Goal: Task Accomplishment & Management: Manage account settings

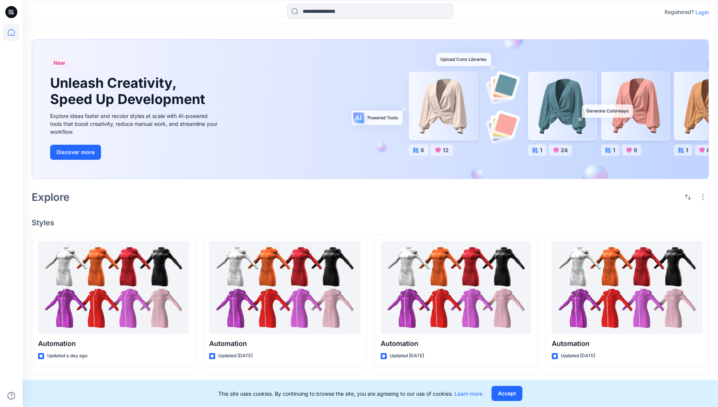
click at [700, 12] on p "Login" at bounding box center [702, 12] width 14 height 8
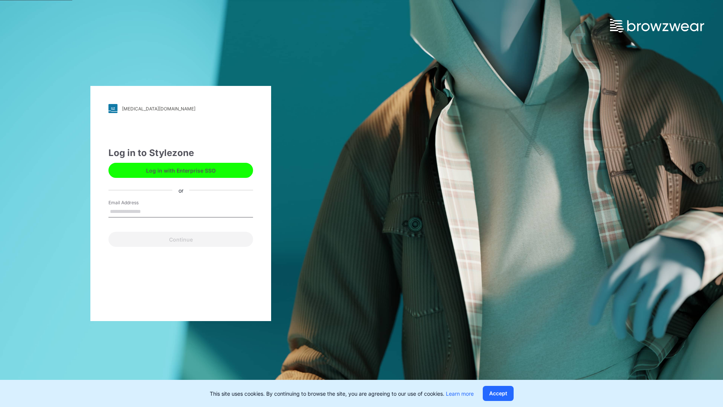
click at [149, 211] on input "Email Address" at bounding box center [180, 211] width 145 height 11
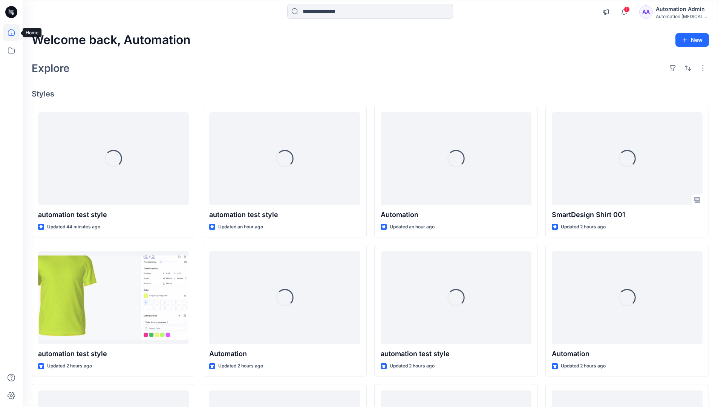
click at [14, 32] on icon at bounding box center [11, 32] width 7 height 7
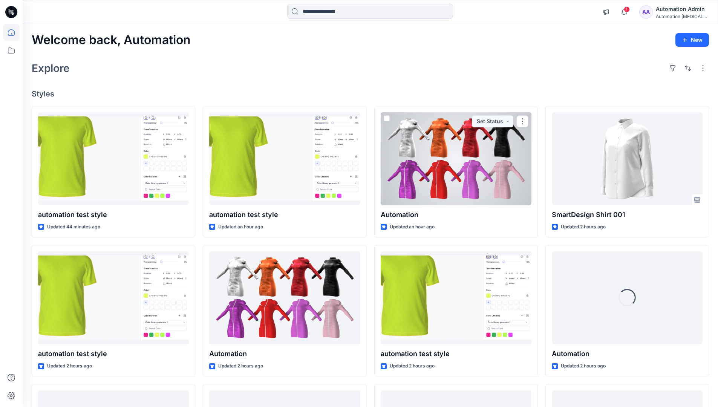
click at [665, 12] on div "Automation Admin" at bounding box center [681, 9] width 53 height 9
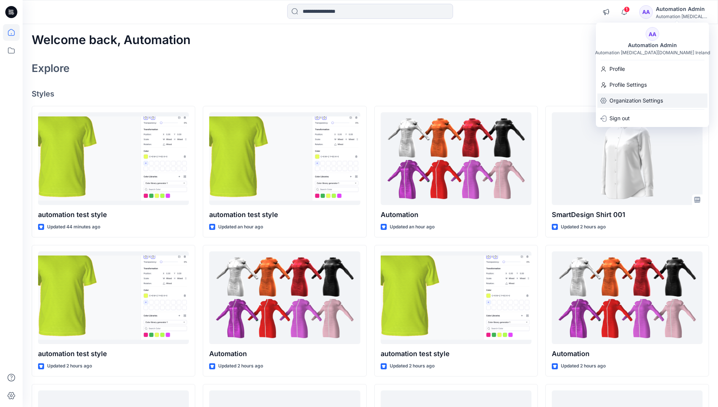
click at [628, 100] on p "Organization Settings" at bounding box center [635, 100] width 53 height 14
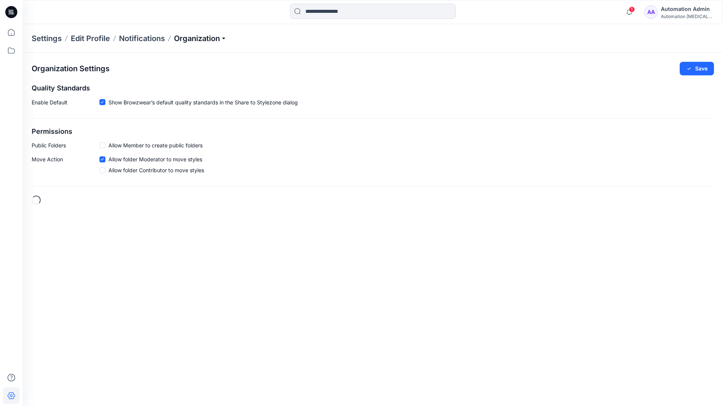
click at [225, 39] on p "Organization" at bounding box center [200, 38] width 53 height 11
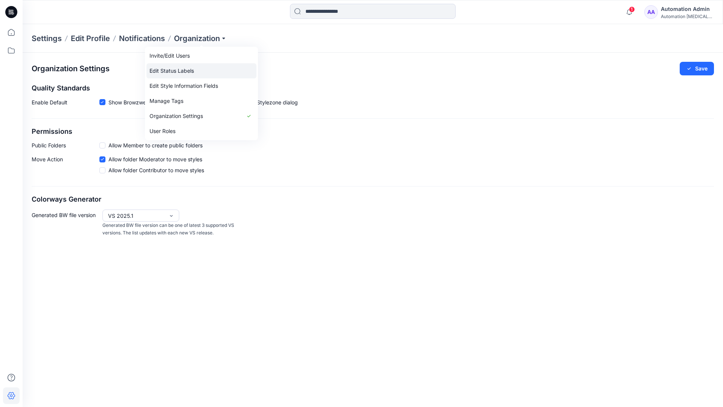
click at [185, 68] on link "Edit Status Labels" at bounding box center [202, 70] width 110 height 15
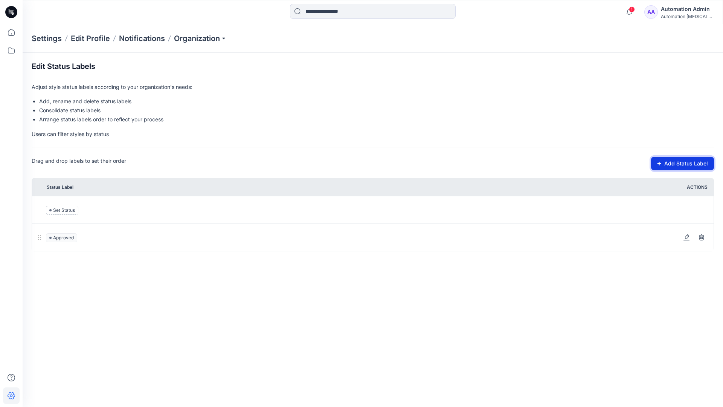
click at [663, 166] on button "Add Status Label" at bounding box center [682, 164] width 63 height 14
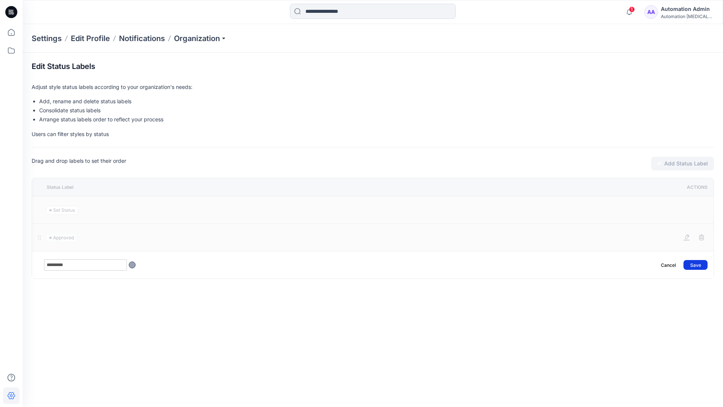
type input "*********"
click at [700, 261] on button "Save" at bounding box center [696, 265] width 24 height 10
click at [11, 31] on icon at bounding box center [11, 32] width 17 height 17
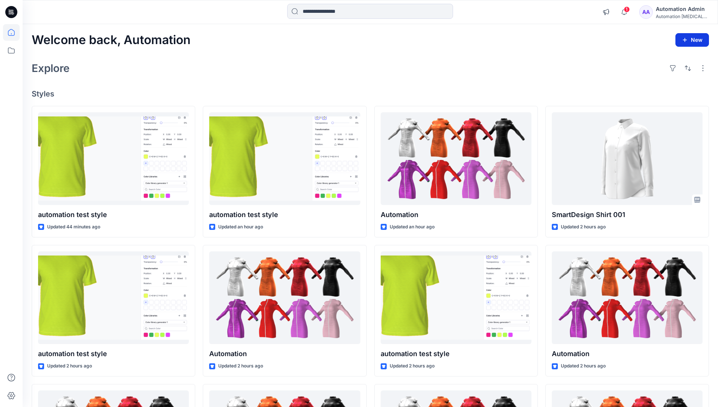
click at [685, 36] on button "New" at bounding box center [692, 40] width 34 height 14
click at [668, 58] on p "New Style" at bounding box center [668, 58] width 25 height 9
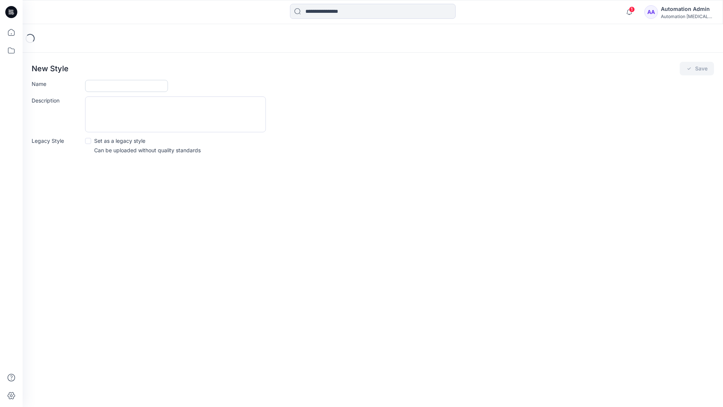
click at [102, 88] on input "Name" at bounding box center [126, 86] width 83 height 12
type input "**********"
click at [698, 68] on button "Save" at bounding box center [697, 69] width 34 height 14
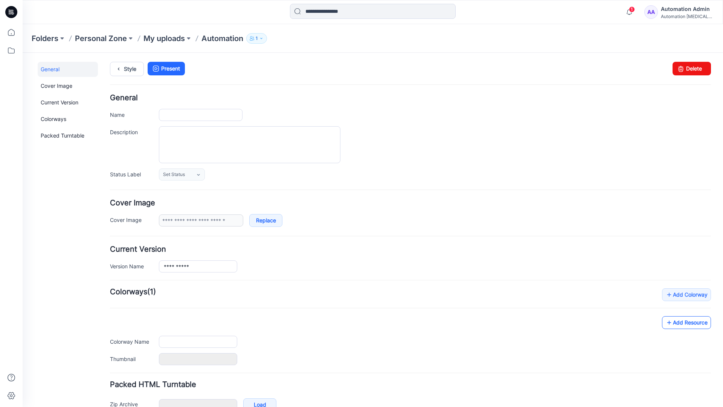
click at [693, 324] on link "Add Resource" at bounding box center [686, 322] width 49 height 13
type input "**********"
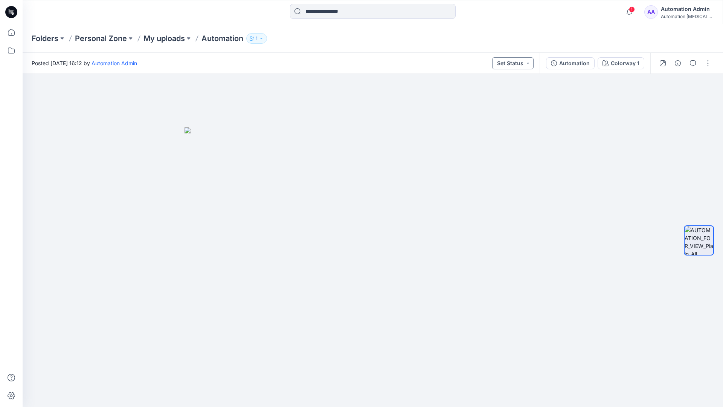
click at [521, 63] on button "Set Status" at bounding box center [512, 63] width 41 height 12
click at [523, 62] on button "Set Status" at bounding box center [512, 63] width 41 height 12
click at [495, 95] on p "Approved" at bounding box center [495, 98] width 25 height 10
click at [521, 61] on button "Approved" at bounding box center [513, 63] width 41 height 12
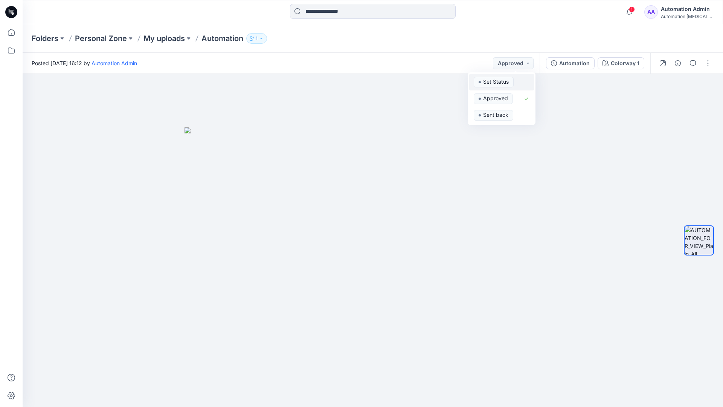
click at [512, 78] on span "Set Status" at bounding box center [494, 82] width 40 height 11
click at [577, 66] on div "Automation" at bounding box center [574, 63] width 31 height 8
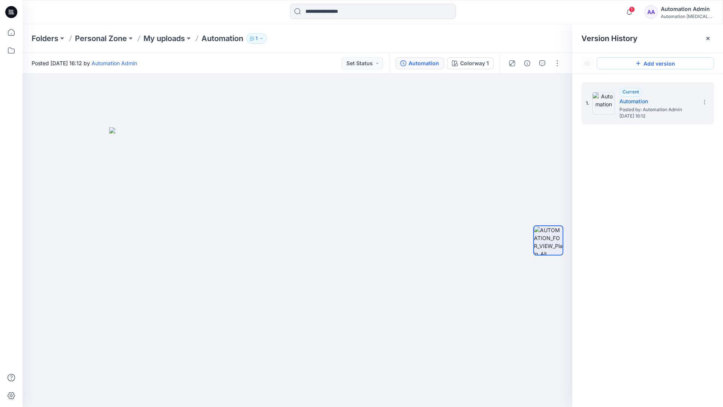
click at [648, 64] on button "Add version" at bounding box center [656, 63] width 118 height 12
click at [703, 103] on icon at bounding box center [705, 102] width 6 height 6
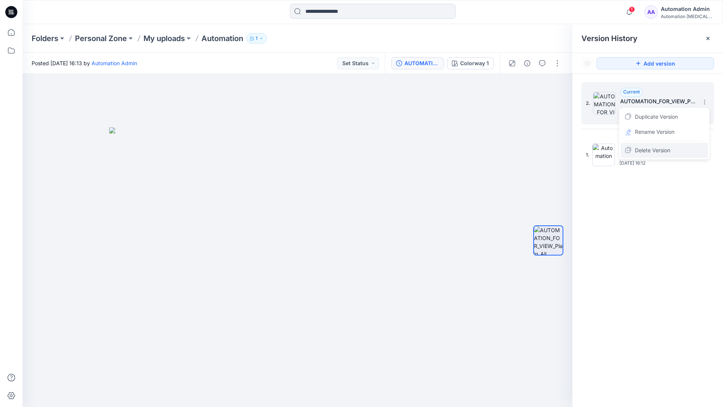
click at [661, 149] on span "Delete Version" at bounding box center [652, 150] width 35 height 9
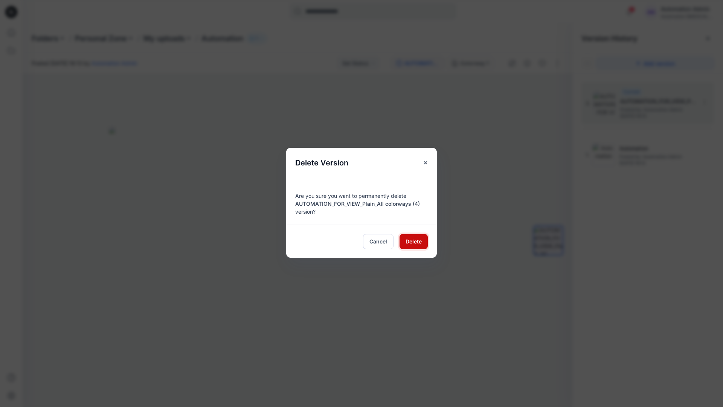
click at [414, 240] on span "Delete" at bounding box center [414, 241] width 16 height 8
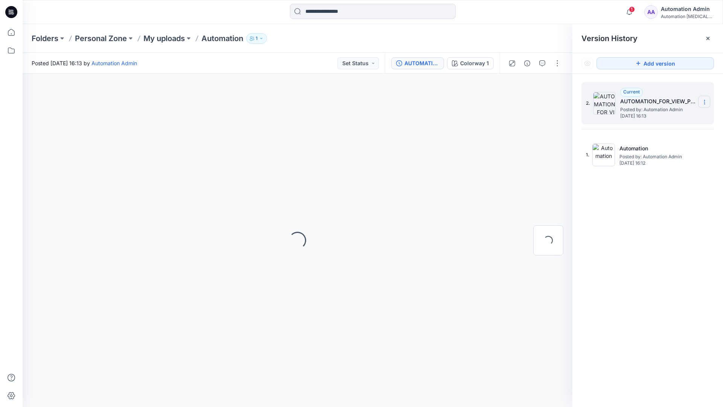
click at [703, 102] on icon at bounding box center [705, 102] width 6 height 6
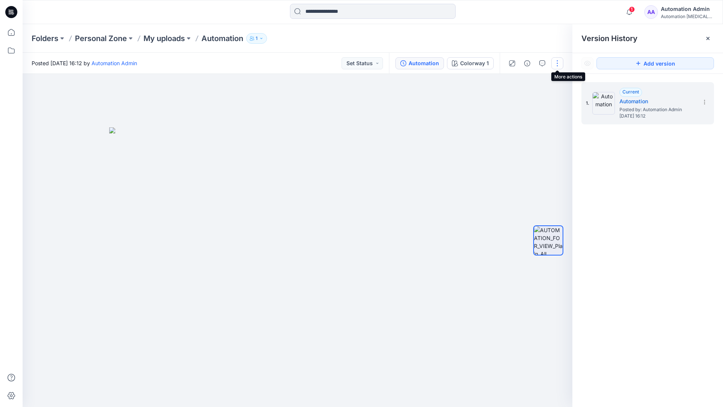
click at [557, 61] on button "button" at bounding box center [558, 63] width 12 height 12
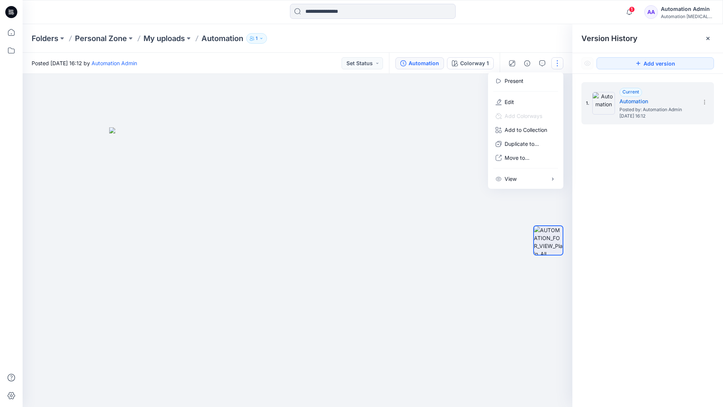
click at [558, 63] on button "button" at bounding box center [558, 63] width 12 height 12
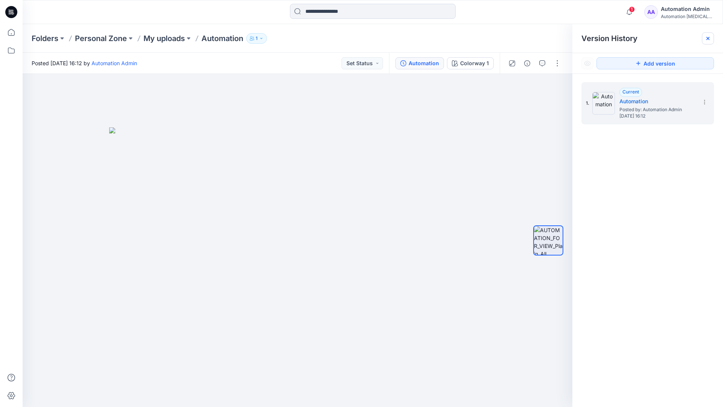
click at [710, 40] on icon at bounding box center [708, 38] width 3 height 3
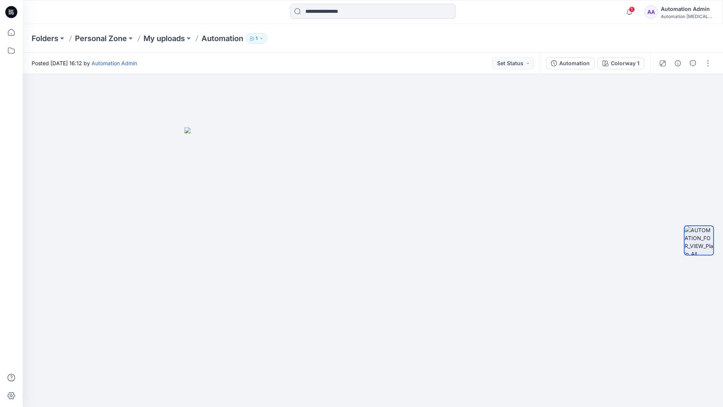
click at [679, 14] on div "Automation [MEDICAL_DATA]..." at bounding box center [687, 17] width 53 height 6
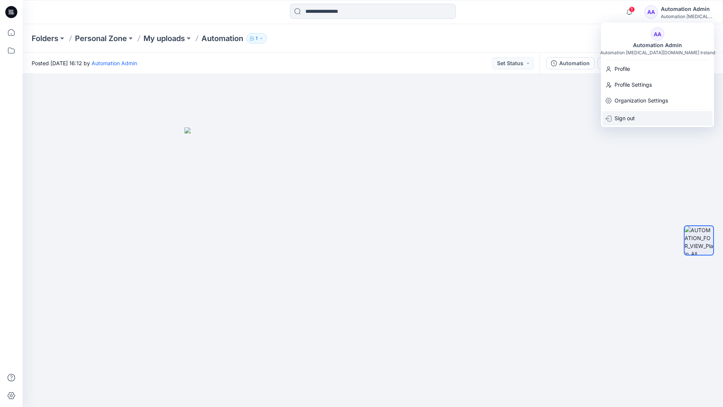
click at [635, 118] on p "Sign out" at bounding box center [625, 118] width 20 height 14
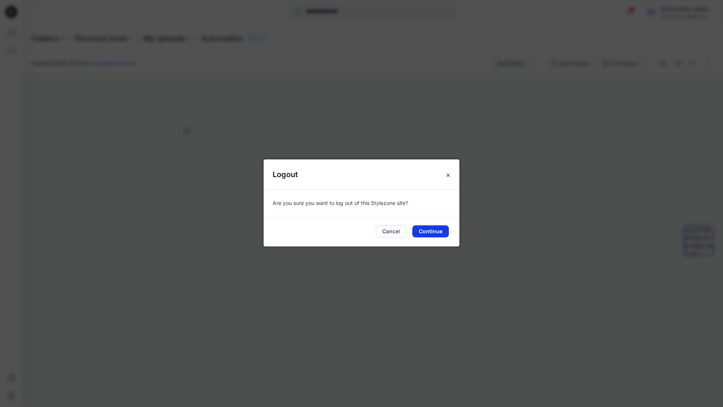
click at [432, 229] on button "Continue" at bounding box center [431, 231] width 37 height 12
